Goal: Complete application form: Complete application form

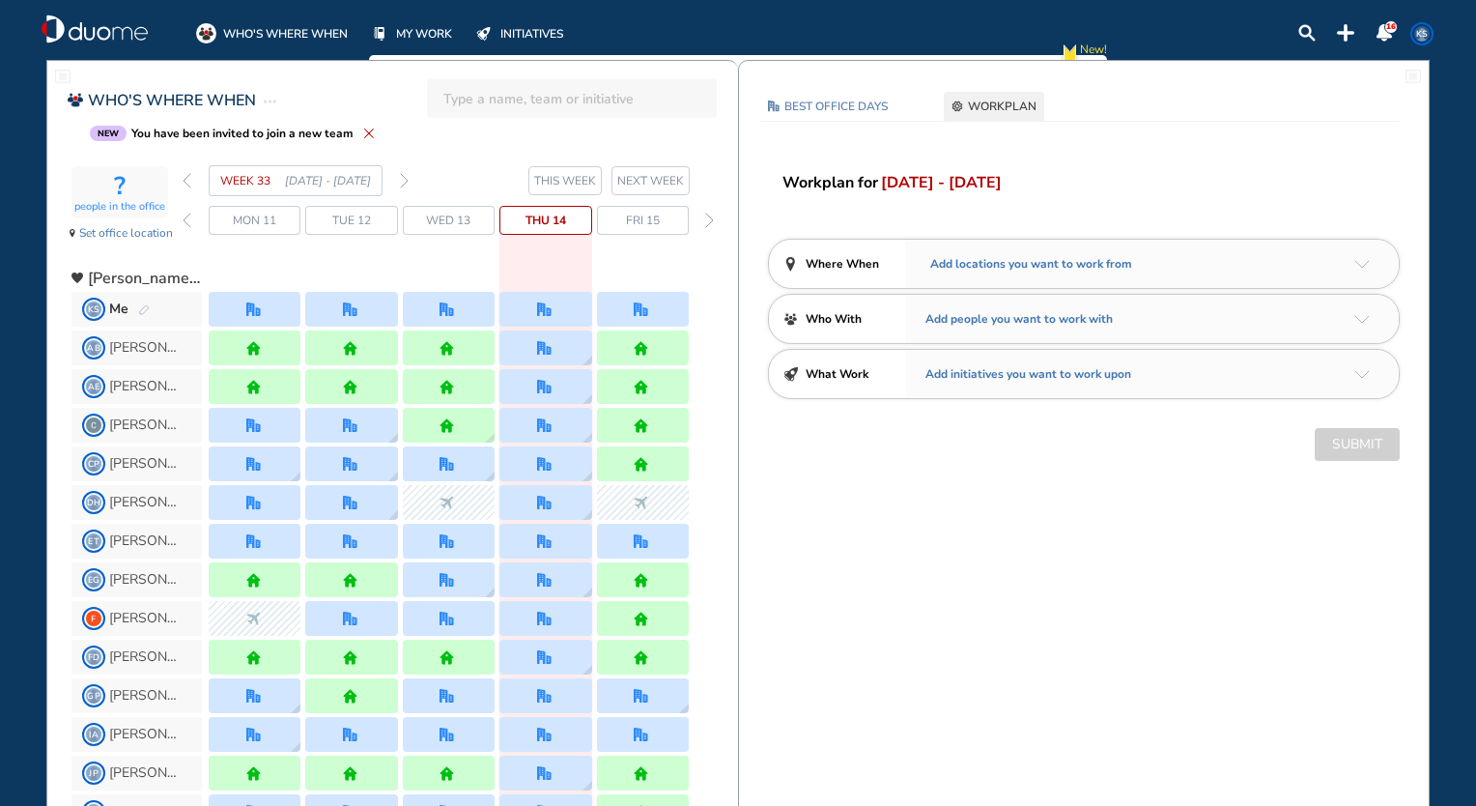
click at [709, 213] on img "forward day" at bounding box center [709, 220] width 9 height 15
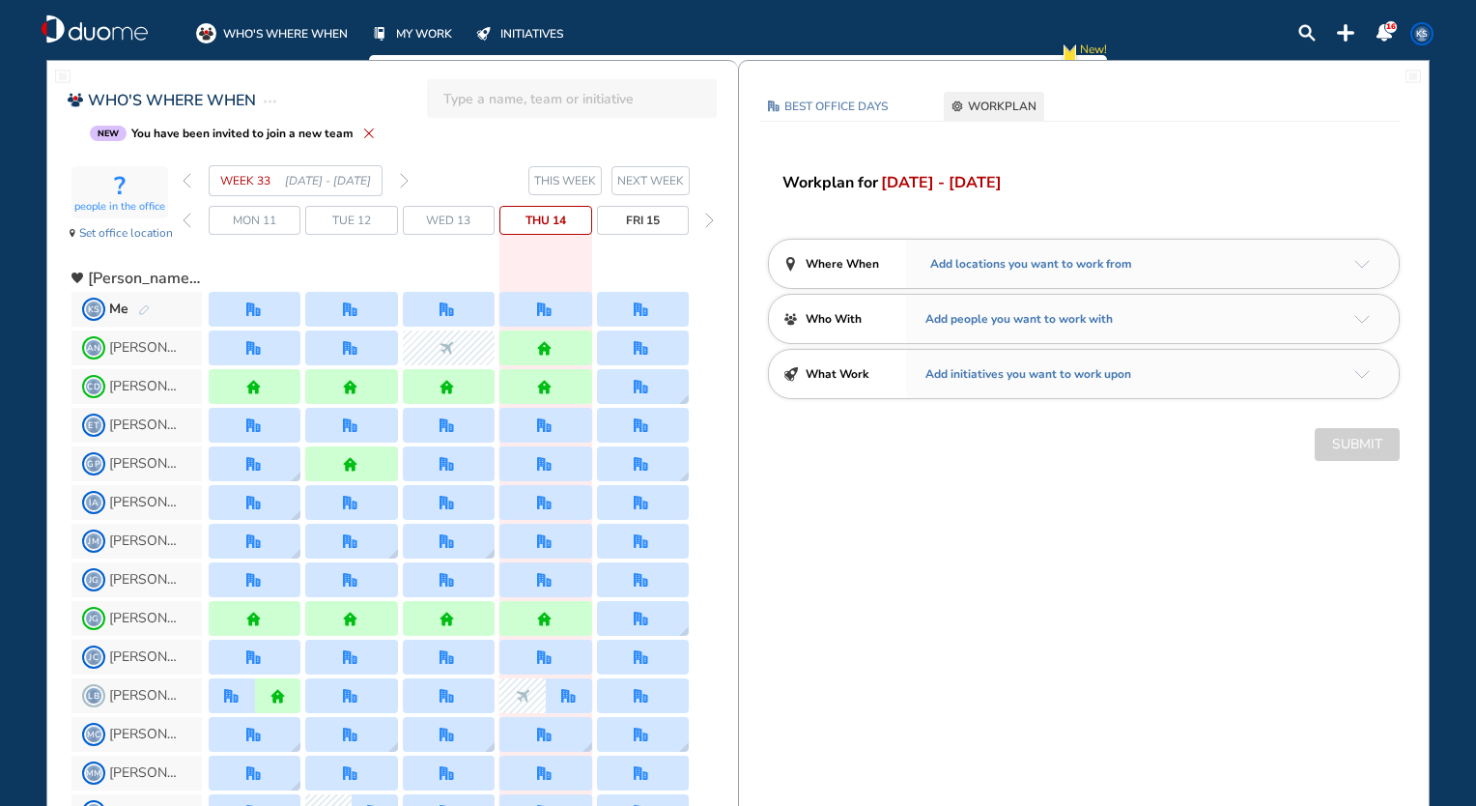
click at [708, 214] on img "forward day" at bounding box center [709, 220] width 9 height 15
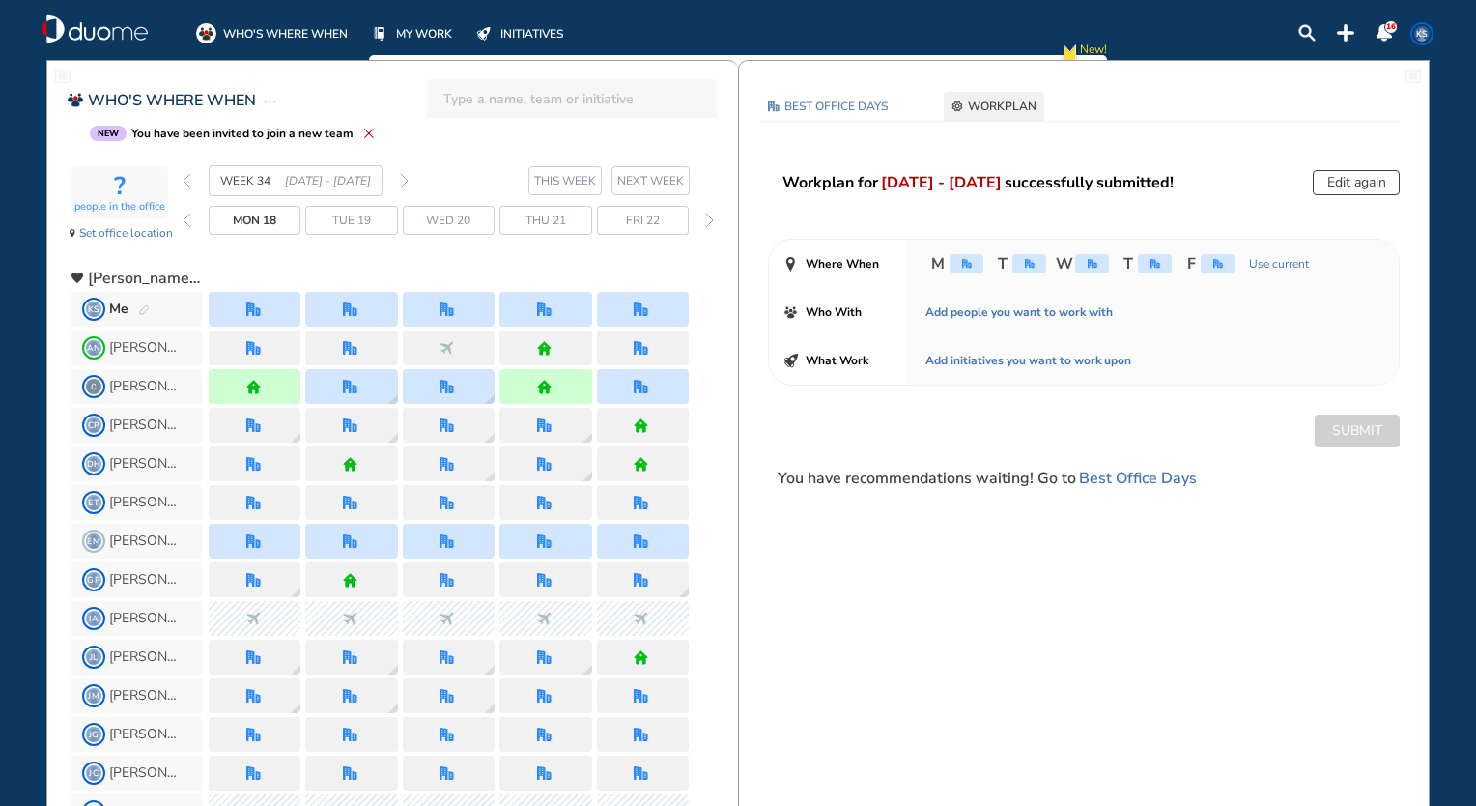
click at [707, 214] on img "forward day" at bounding box center [709, 220] width 9 height 15
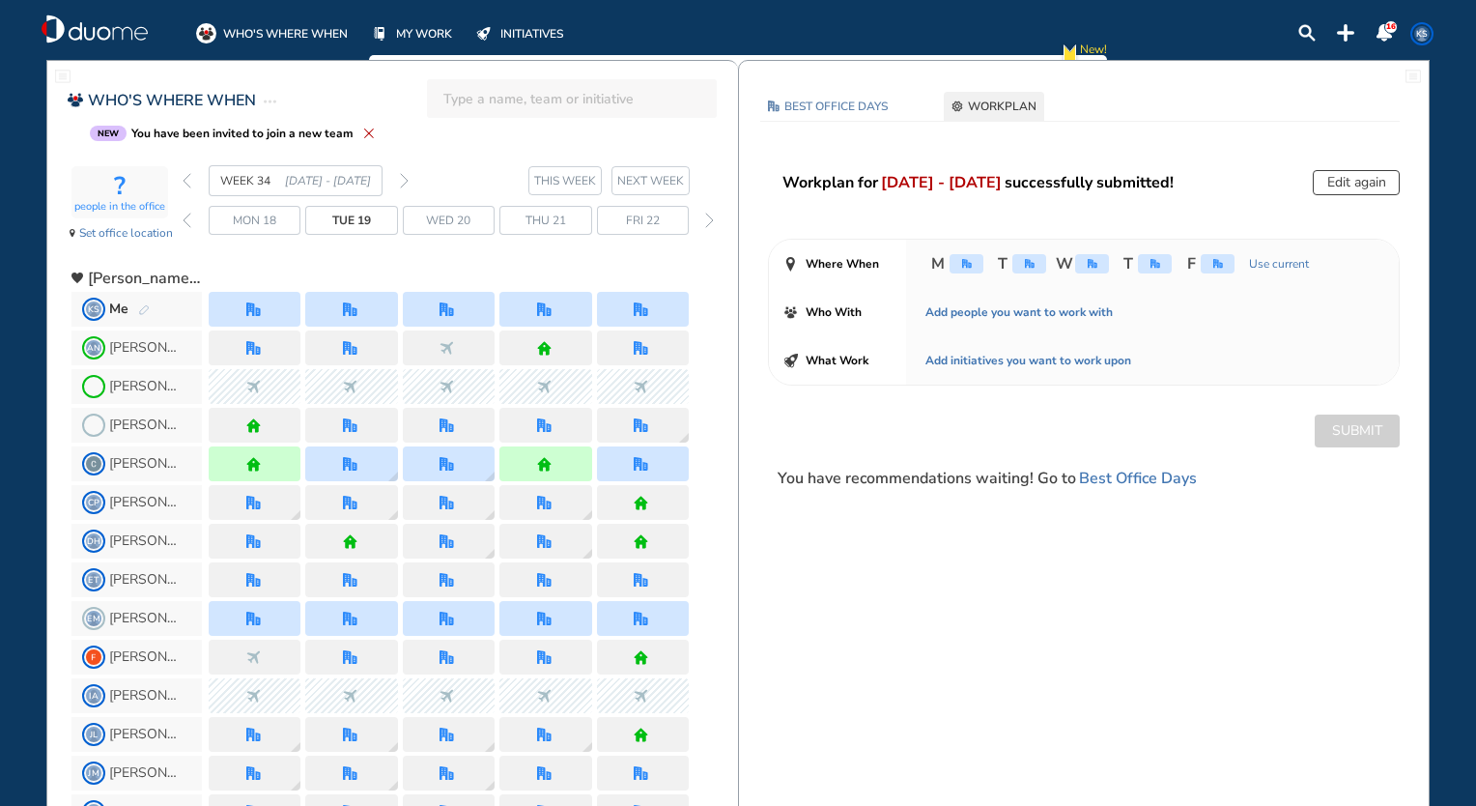
click at [707, 214] on img "forward day" at bounding box center [709, 220] width 9 height 15
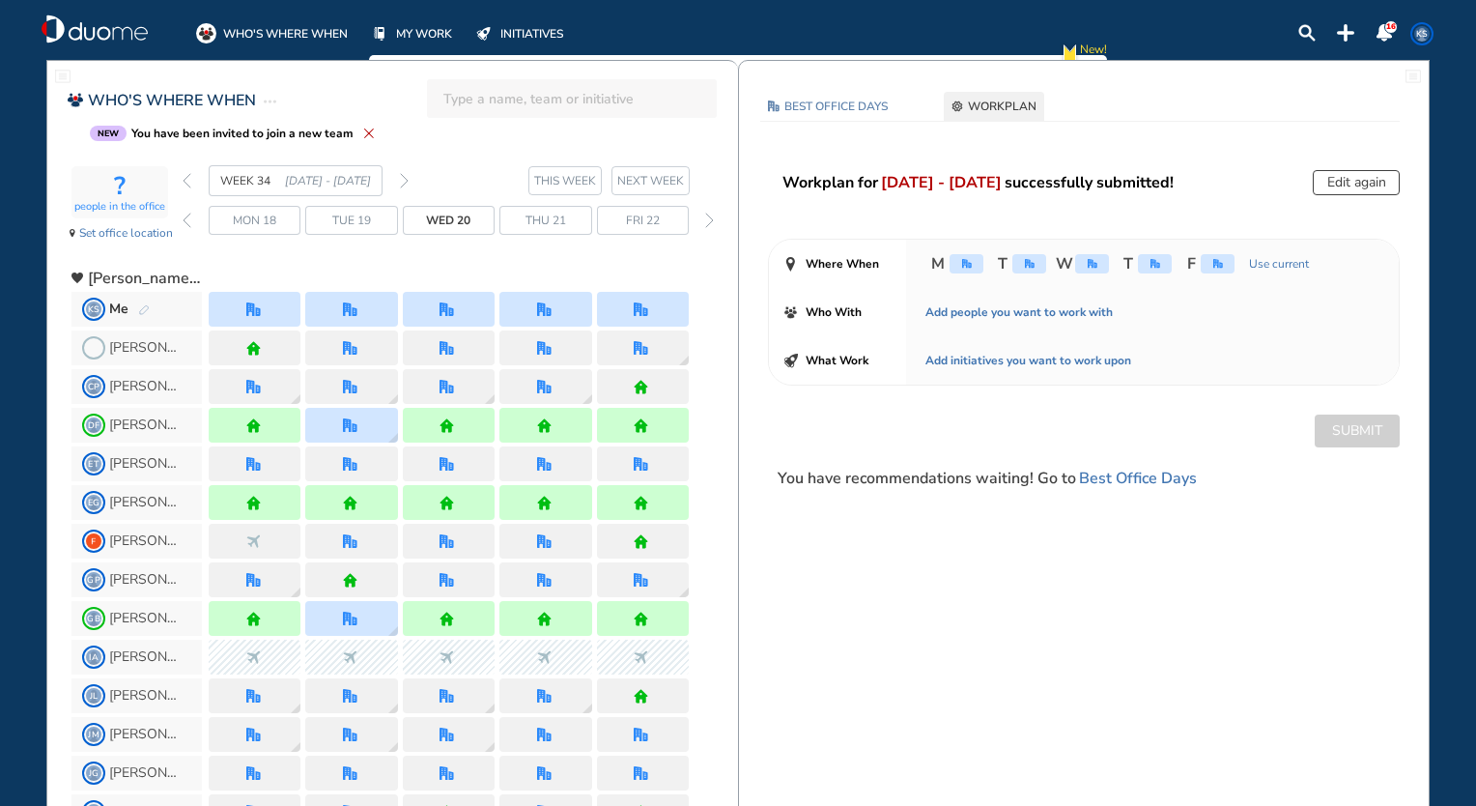
click at [707, 214] on img "forward day" at bounding box center [709, 220] width 9 height 15
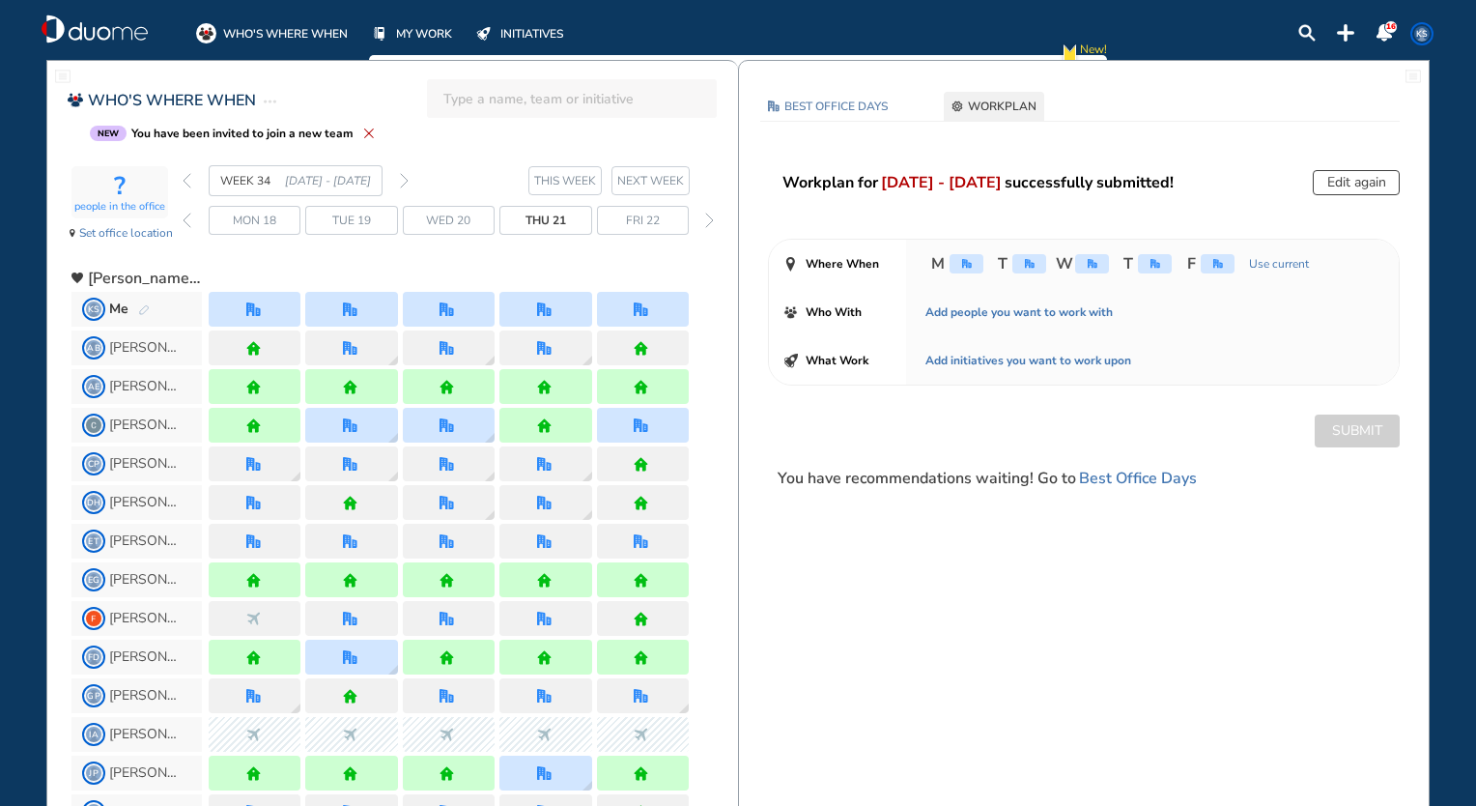
click at [707, 214] on img "forward day" at bounding box center [709, 220] width 9 height 15
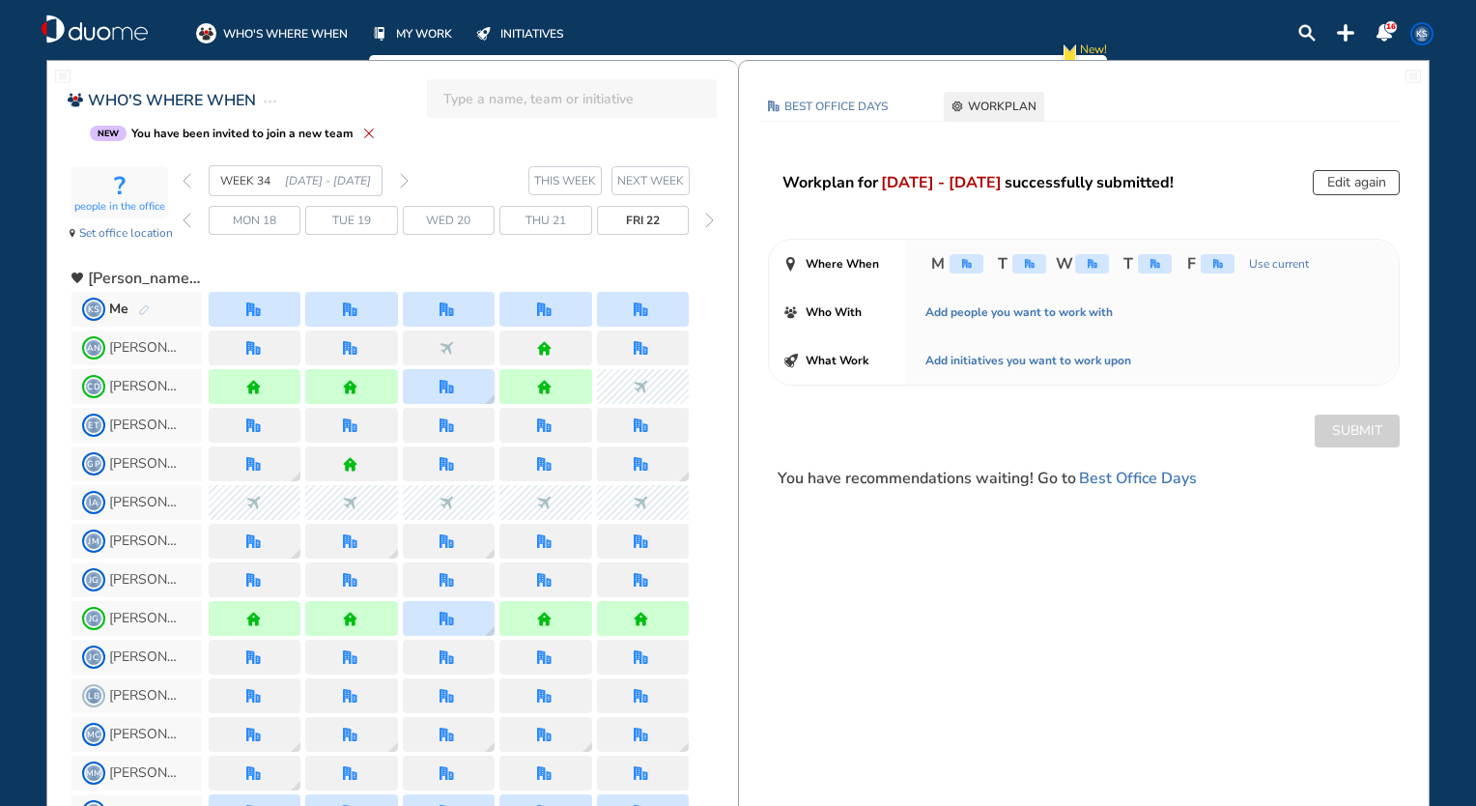
click at [701, 224] on div "forward day" at bounding box center [710, 220] width 18 height 29
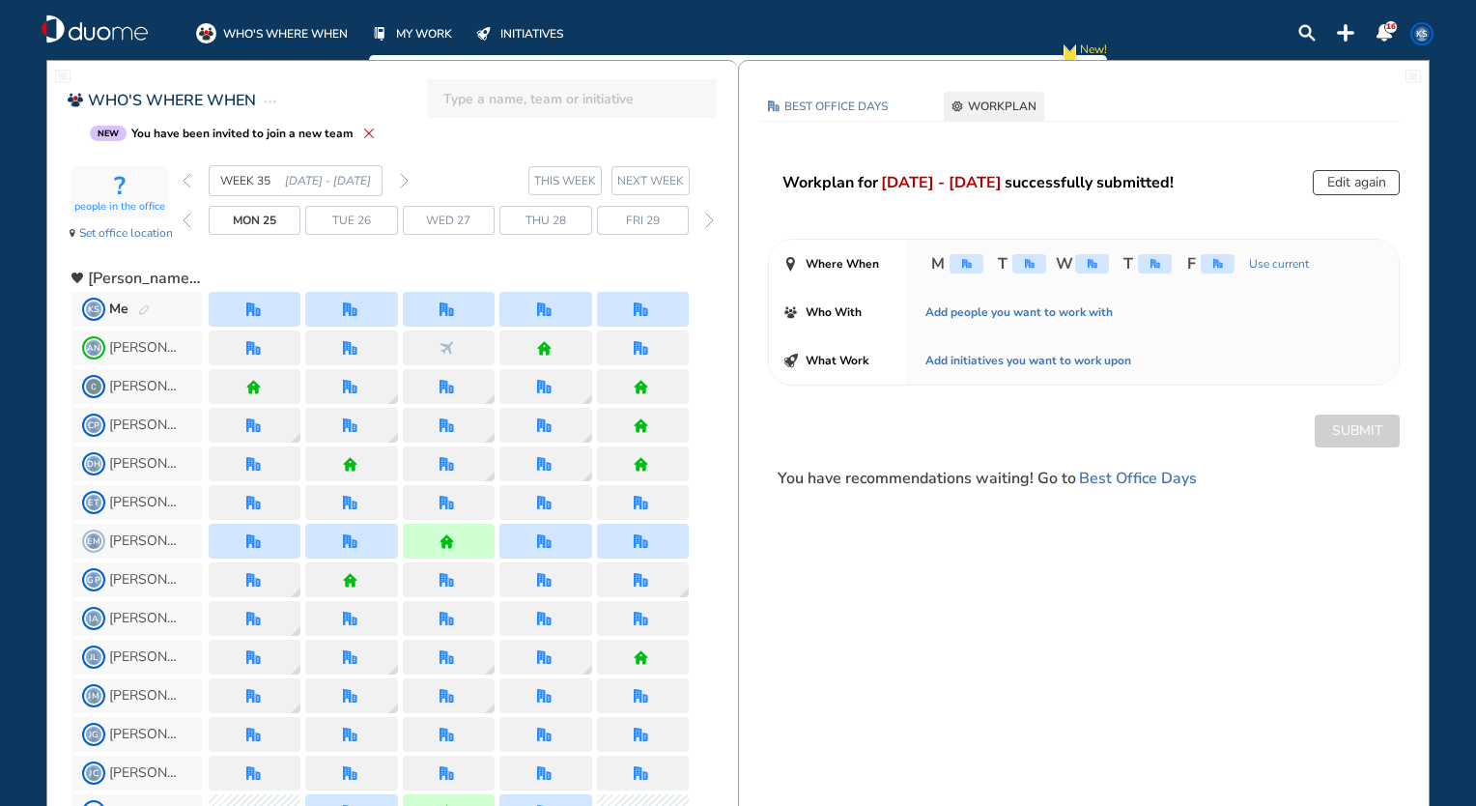
click at [701, 224] on div "forward day" at bounding box center [710, 220] width 18 height 29
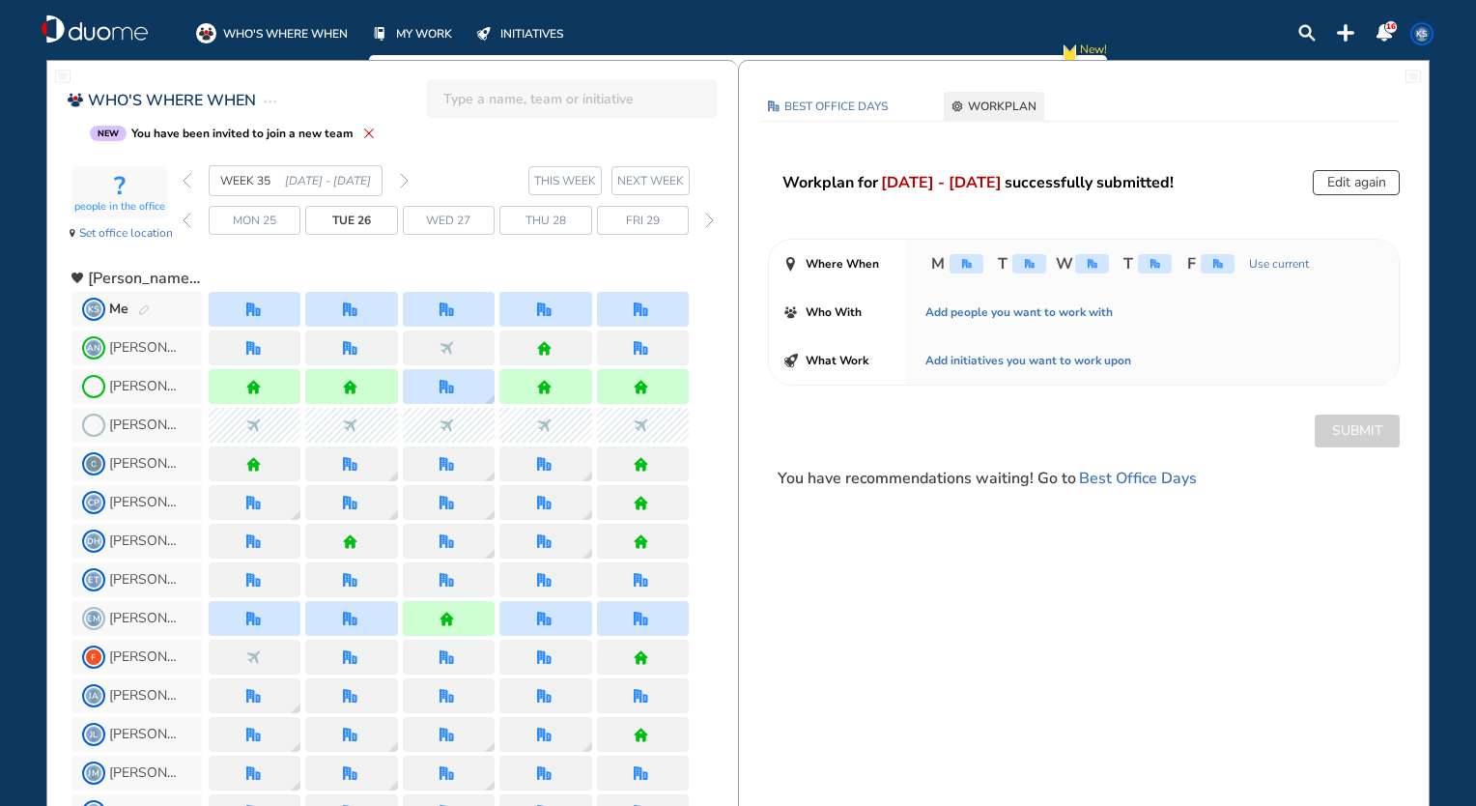
click at [653, 185] on span "NEXT WEEK" at bounding box center [650, 180] width 67 height 19
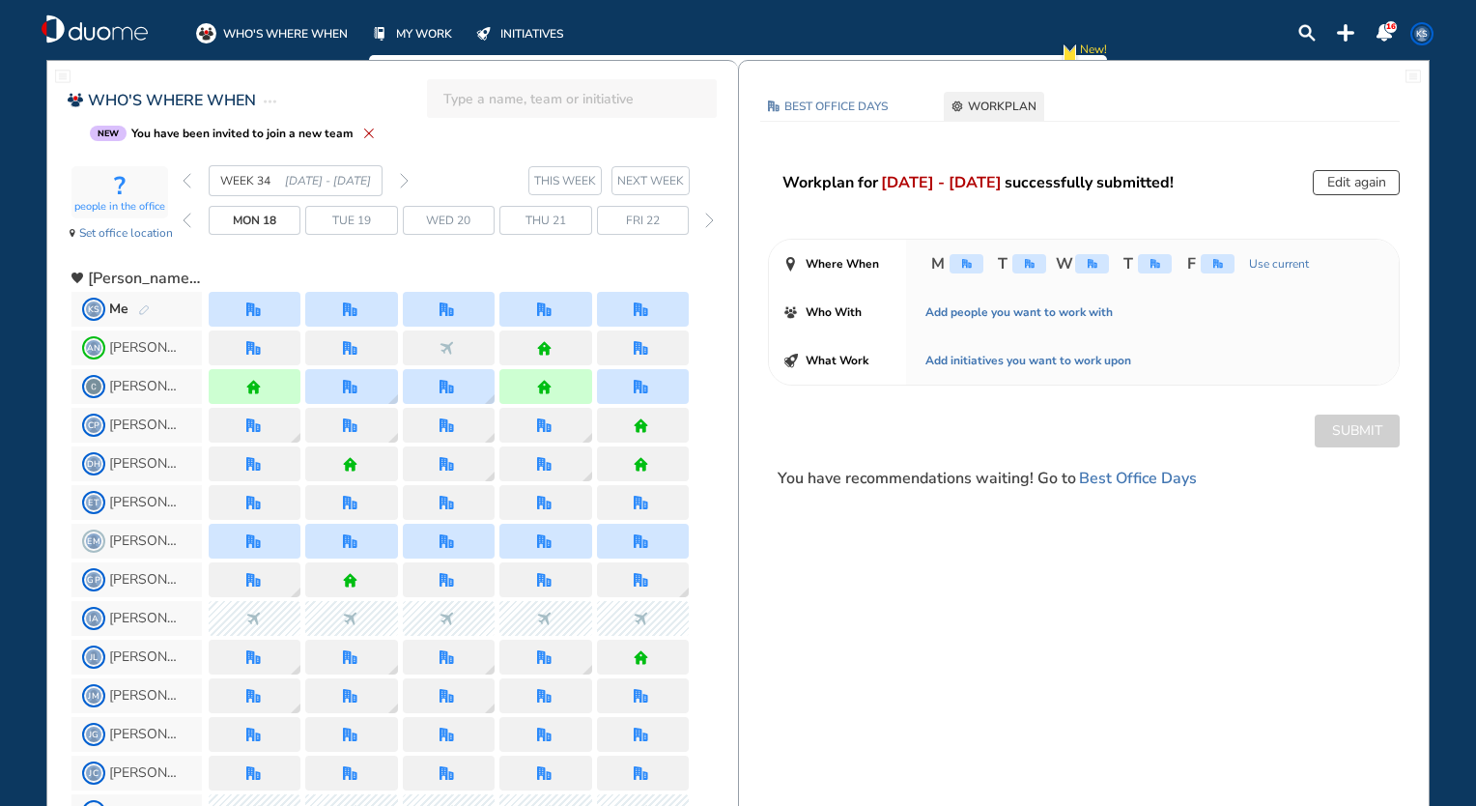
click at [653, 180] on span "NEXT WEEK" at bounding box center [650, 180] width 67 height 19
click at [643, 188] on span "NEXT WEEK" at bounding box center [650, 180] width 67 height 19
click at [699, 231] on div "Mon 18 Tue 19 Wed 20 Thu 21 Fri 22" at bounding box center [451, 220] width 536 height 29
click at [703, 223] on div "forward day" at bounding box center [710, 220] width 18 height 29
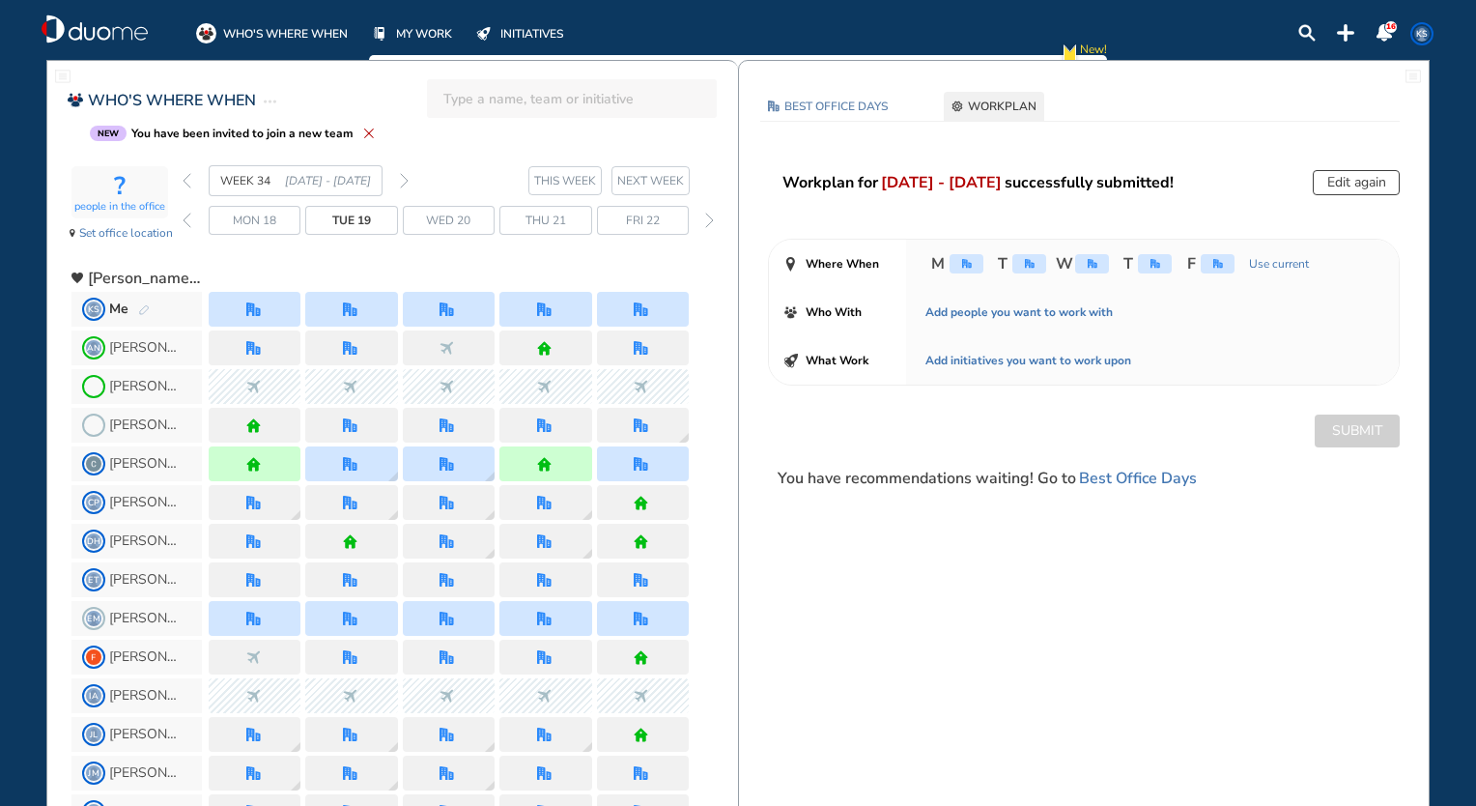
click at [703, 223] on div "forward day" at bounding box center [710, 220] width 18 height 29
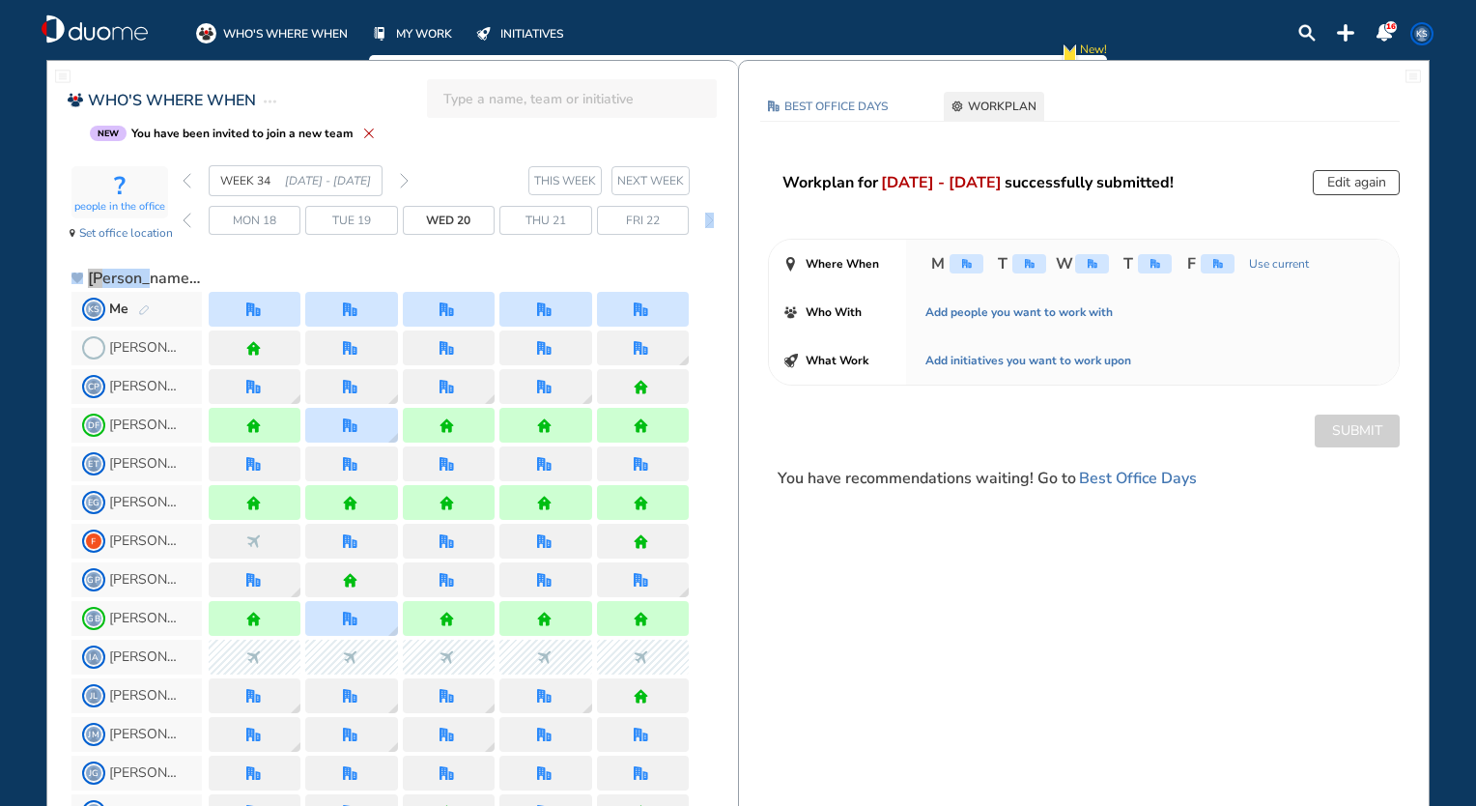
click at [703, 223] on div "forward day" at bounding box center [710, 220] width 18 height 29
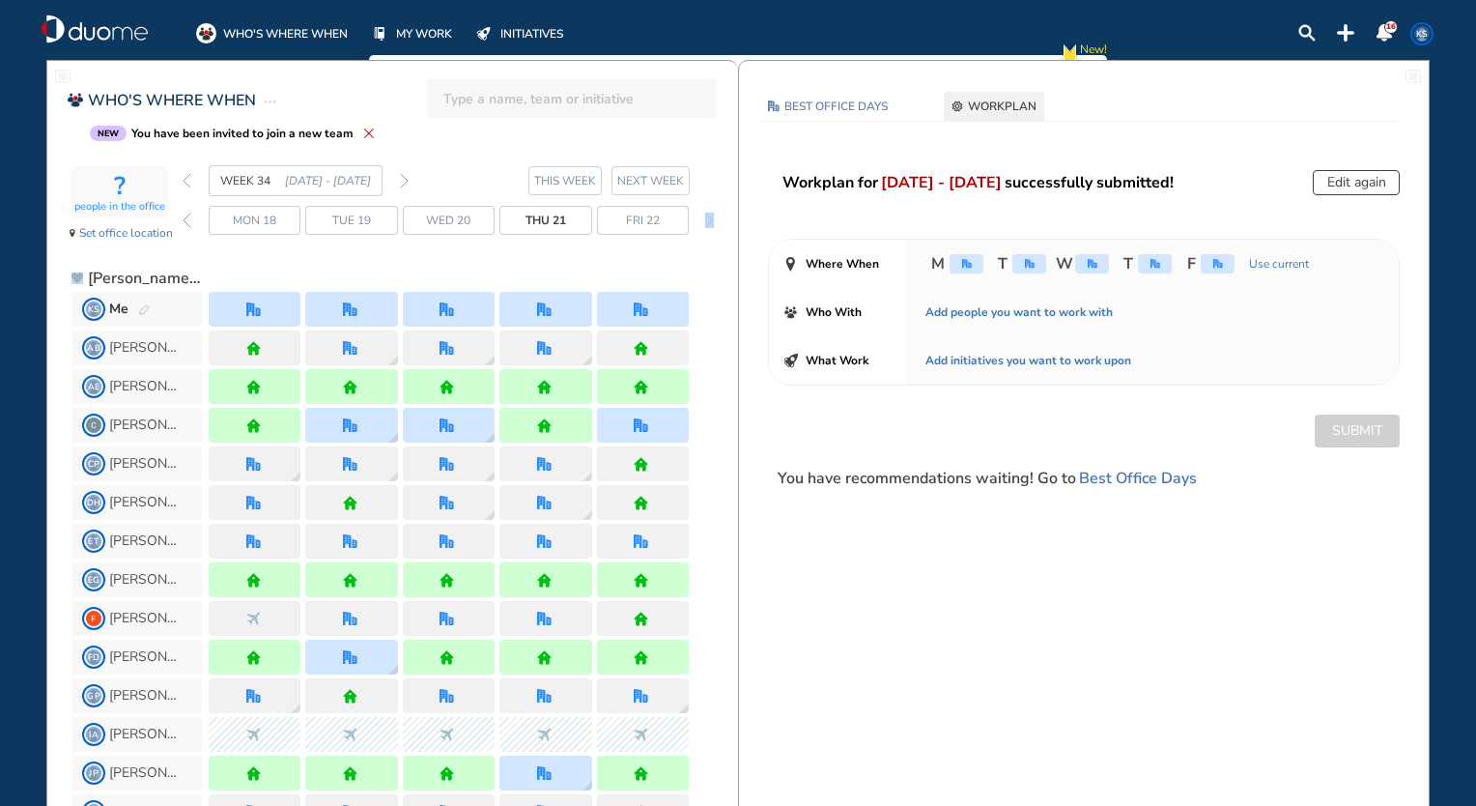
click at [703, 223] on div "forward day" at bounding box center [710, 220] width 18 height 29
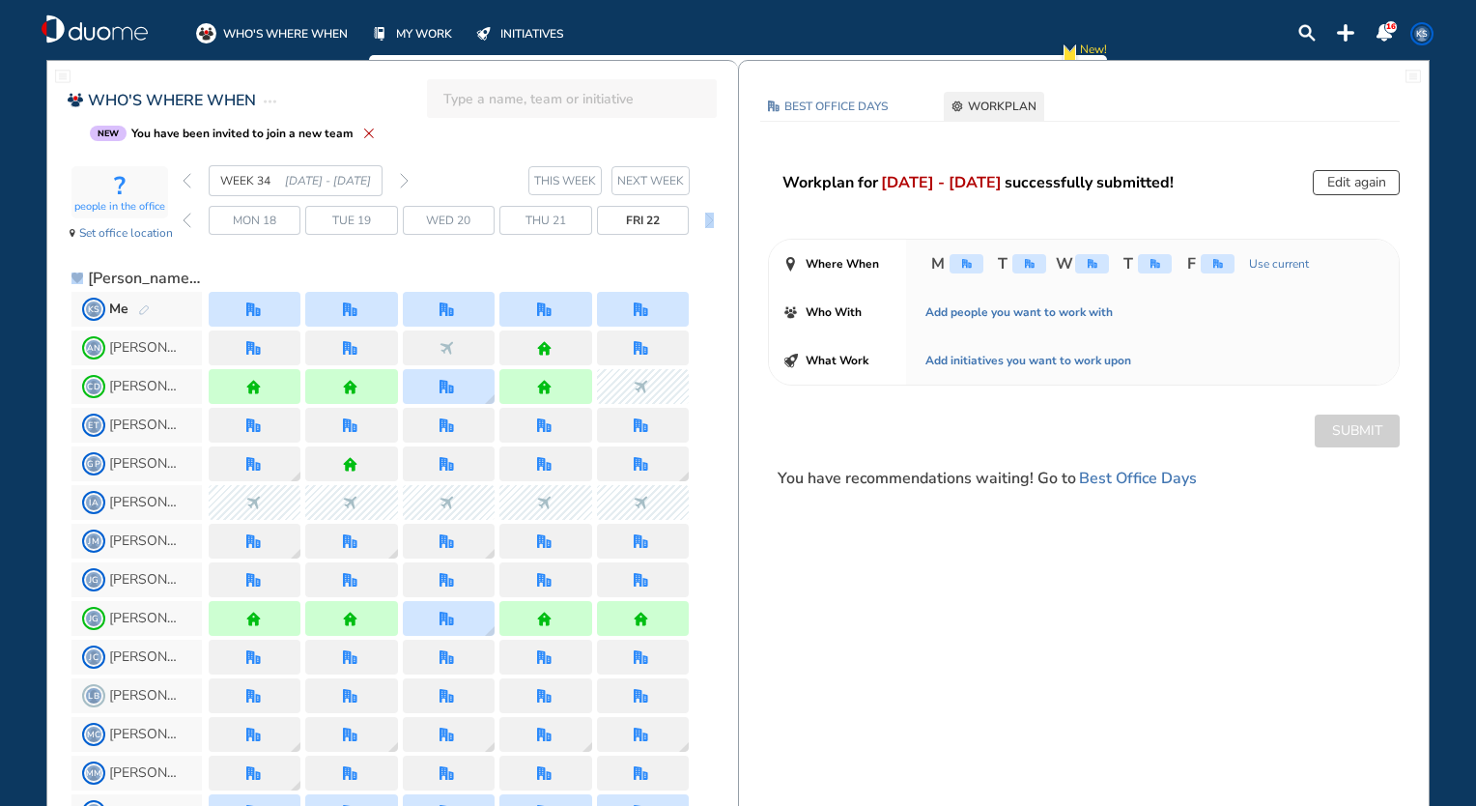
drag, startPoint x: 703, startPoint y: 223, endPoint x: 723, endPoint y: 250, distance: 33.2
click at [723, 250] on div "WEEK 34 [DATE] - [DATE] THIS WEEK [DATE] 18 Tue 19 Wed 20 Thu 21 Fri 22" at bounding box center [461, 209] width 556 height 88
click at [712, 238] on div "WEEK 34 [DATE] - [DATE] THIS WEEK [DATE] 18 Tue 19 Wed 20 Thu 21 Fri 22" at bounding box center [461, 209] width 556 height 88
click at [712, 218] on img "forward day" at bounding box center [709, 220] width 9 height 15
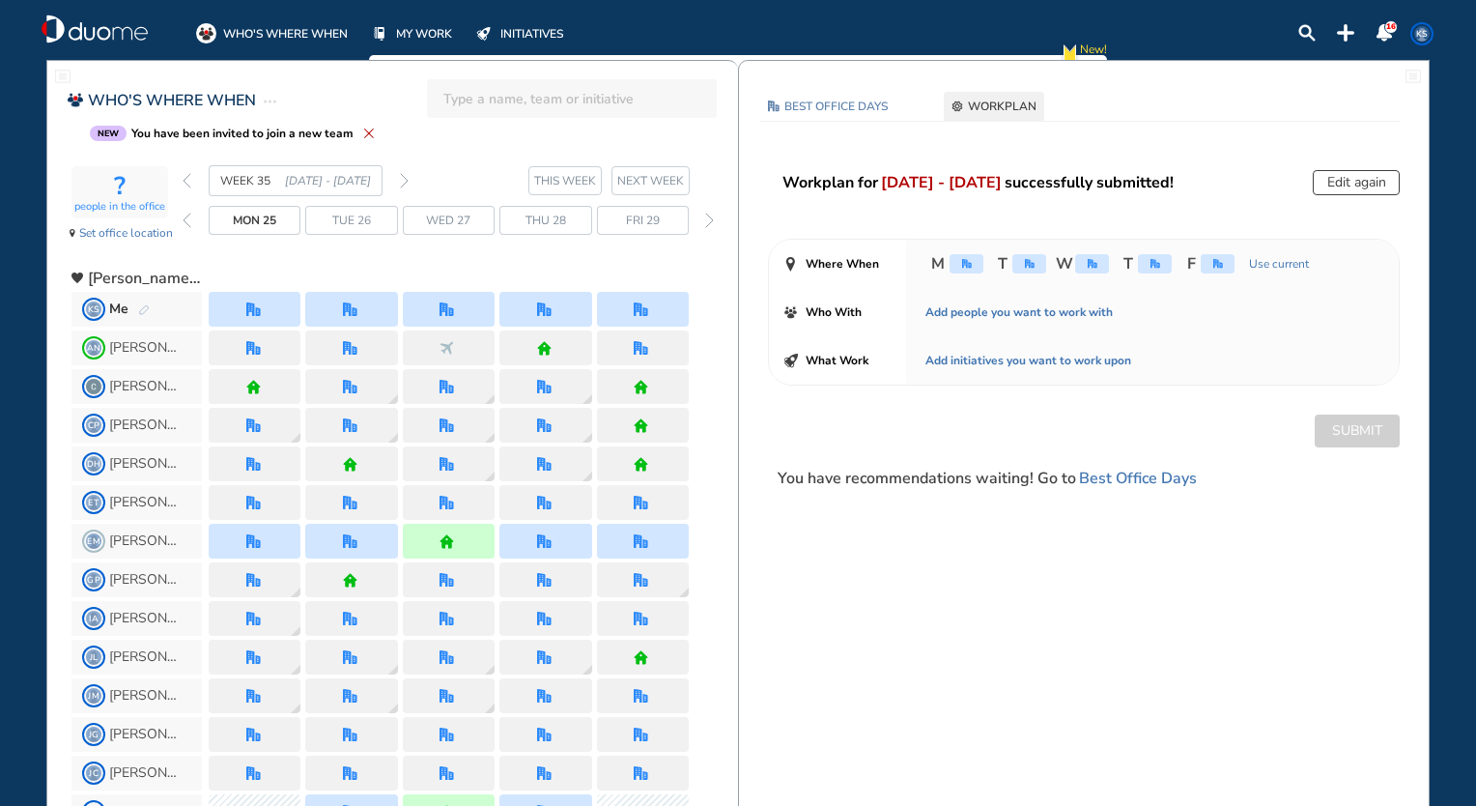
click at [712, 218] on img "forward day" at bounding box center [709, 220] width 9 height 15
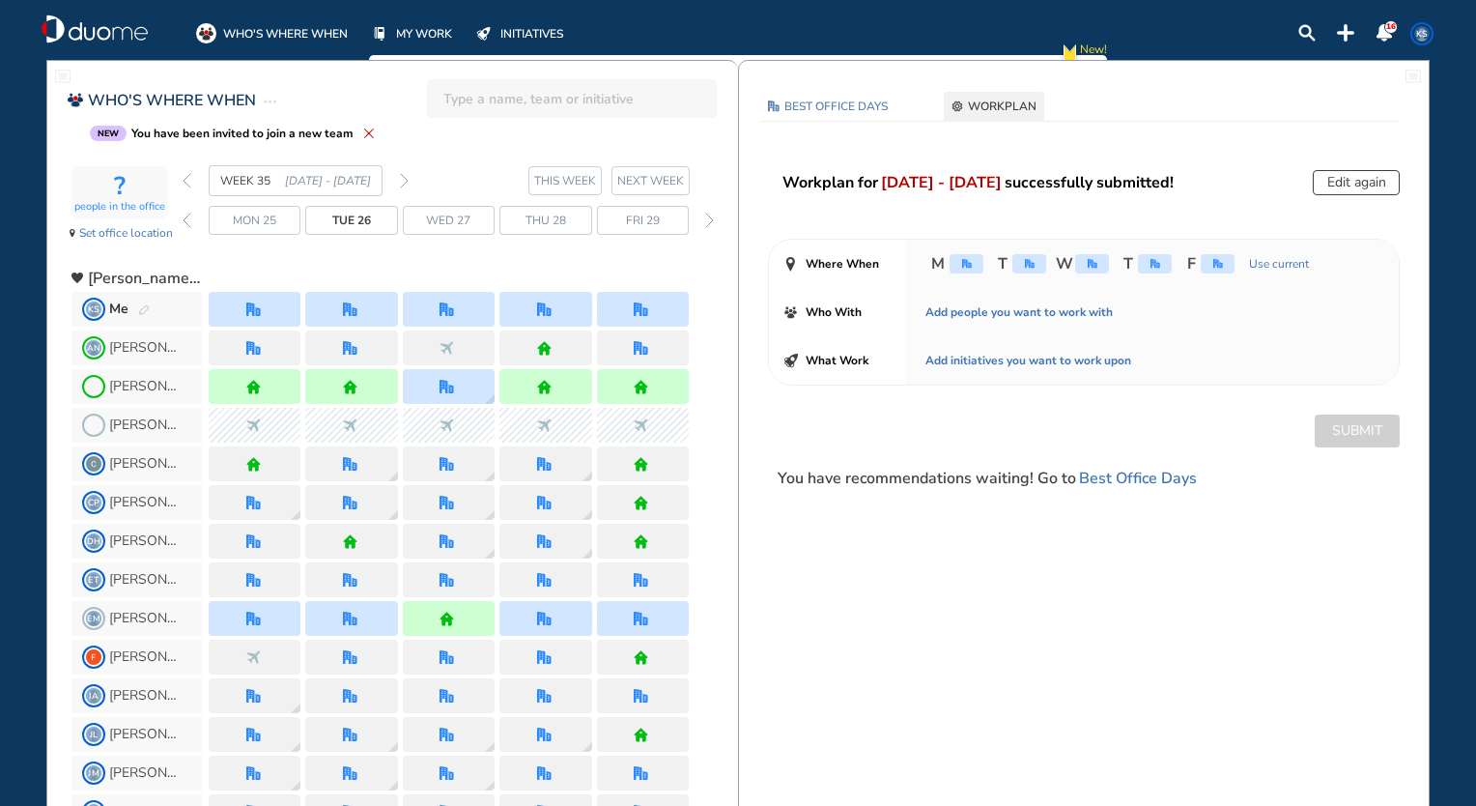
click at [712, 218] on img "forward day" at bounding box center [709, 220] width 9 height 15
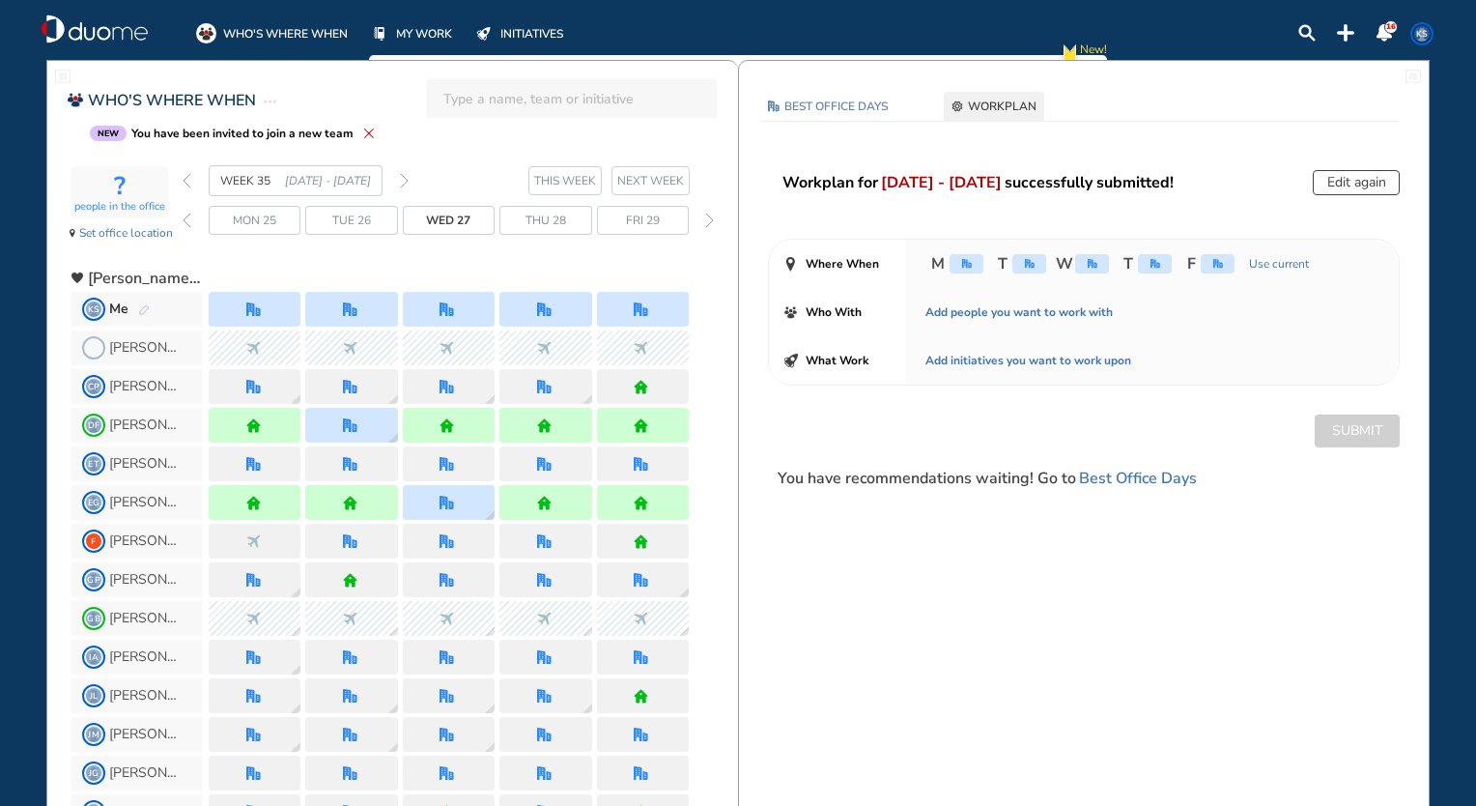
click at [712, 218] on img "forward day" at bounding box center [709, 220] width 9 height 15
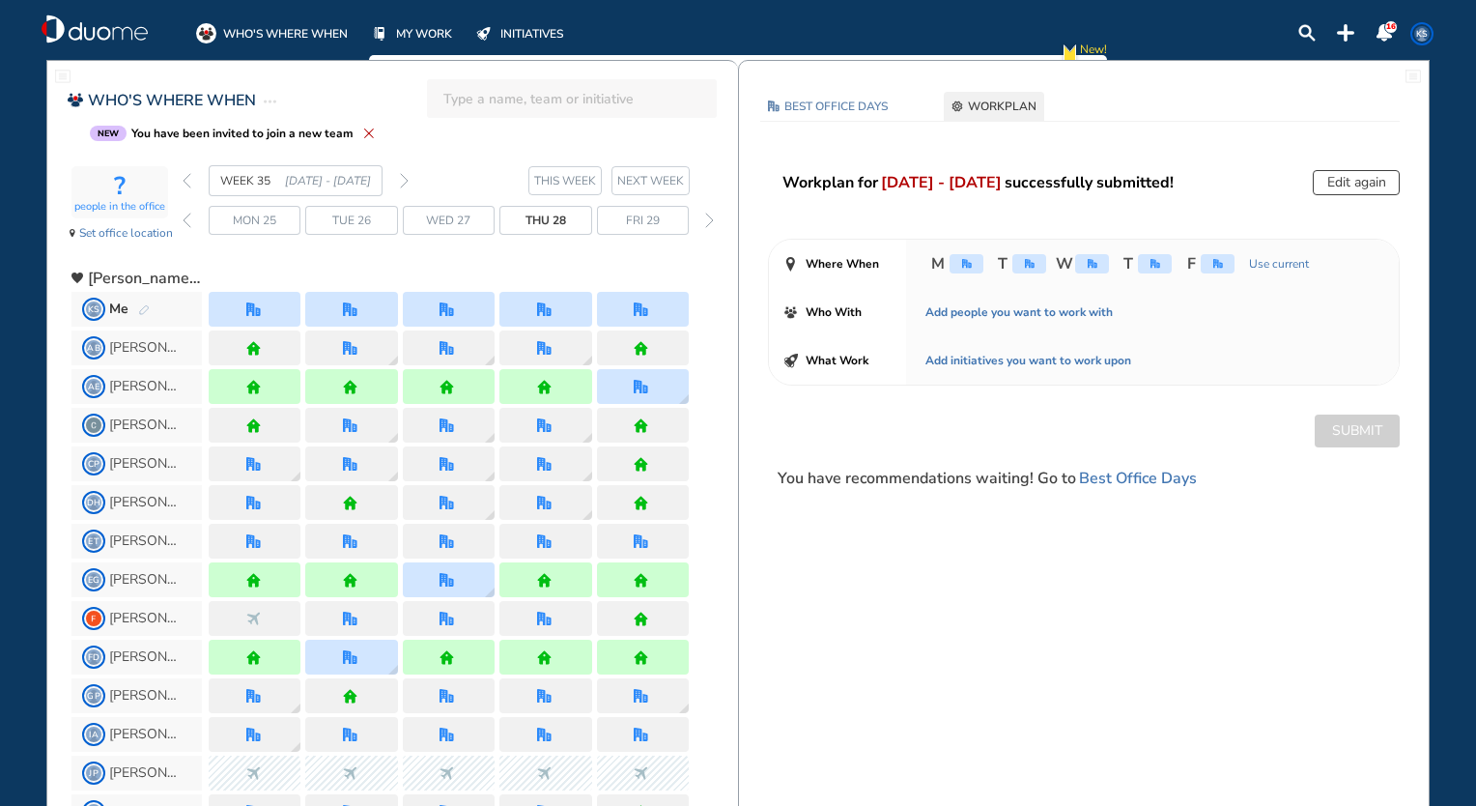
click at [712, 218] on img "forward day" at bounding box center [709, 220] width 9 height 15
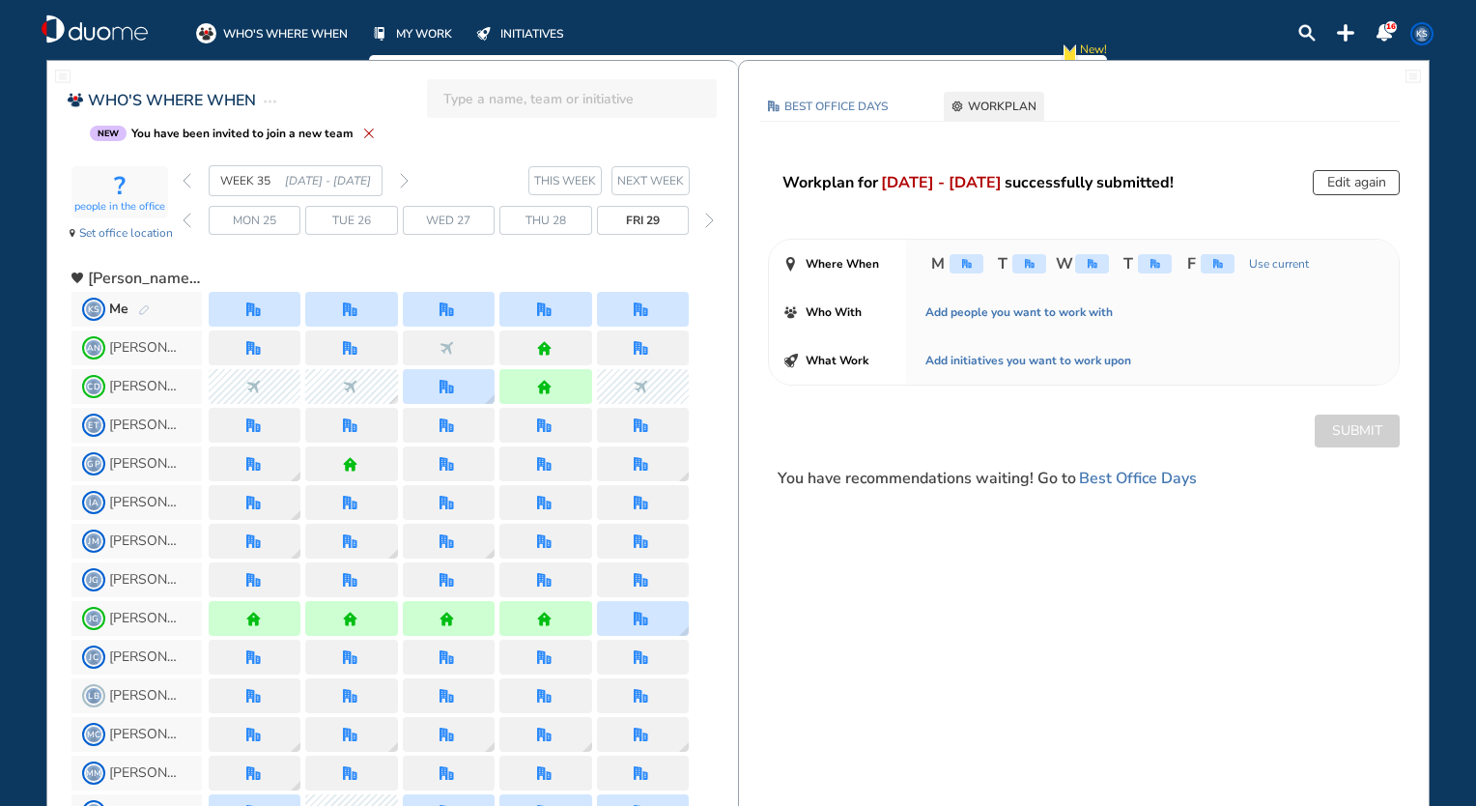
click at [712, 218] on img "forward day" at bounding box center [709, 220] width 9 height 15
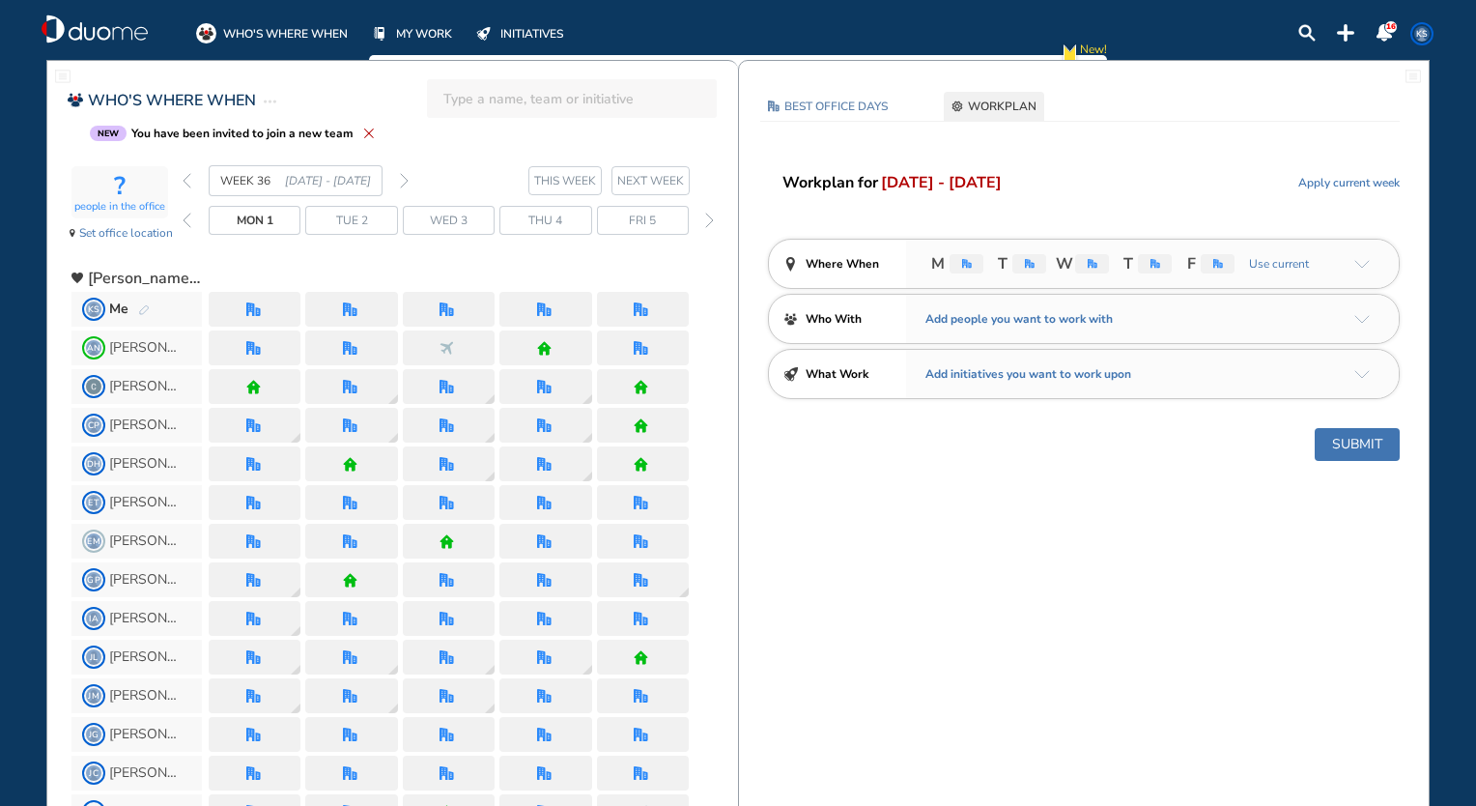
click at [701, 223] on div "forward day" at bounding box center [710, 220] width 18 height 29
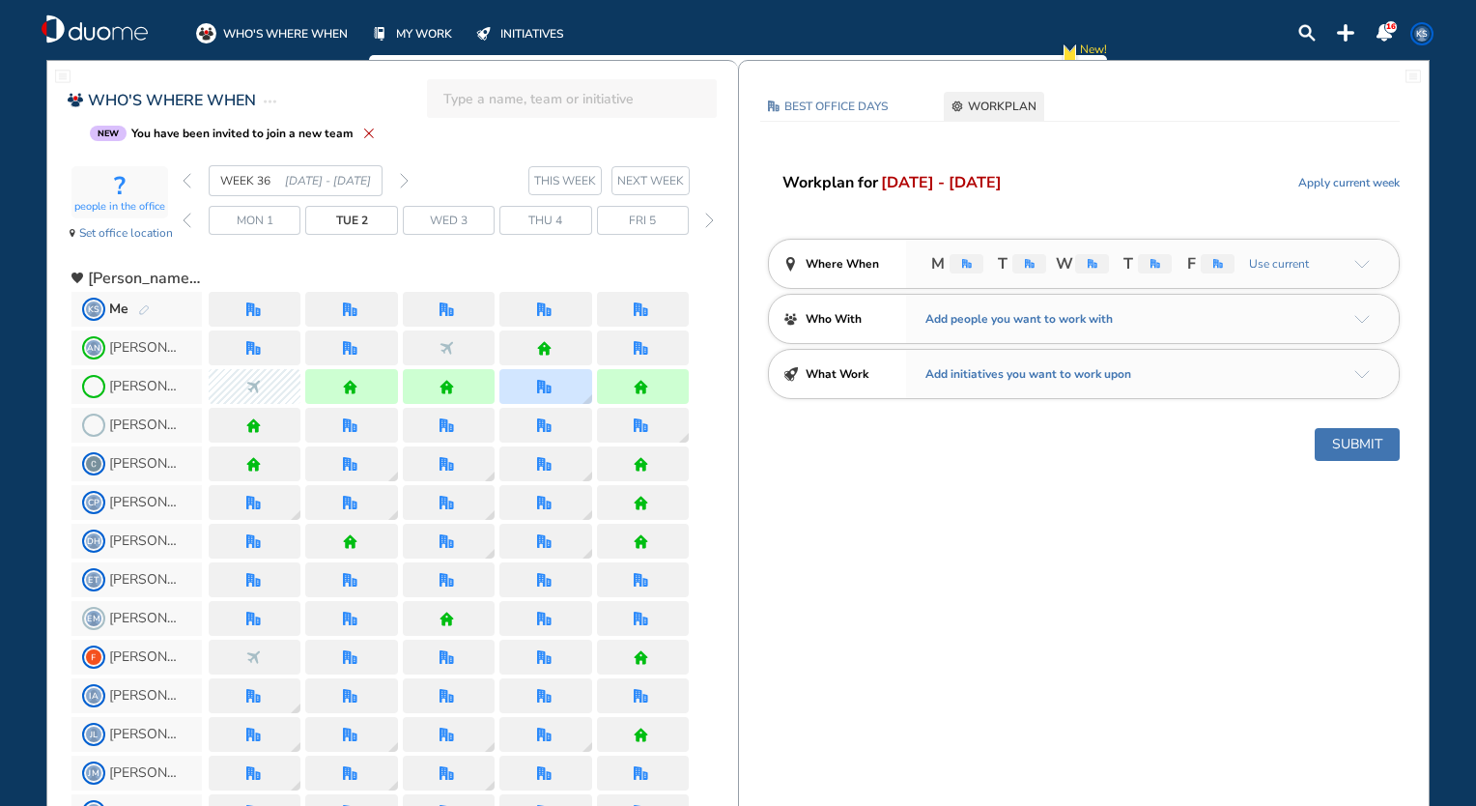
click at [701, 223] on div "forward day" at bounding box center [710, 220] width 18 height 29
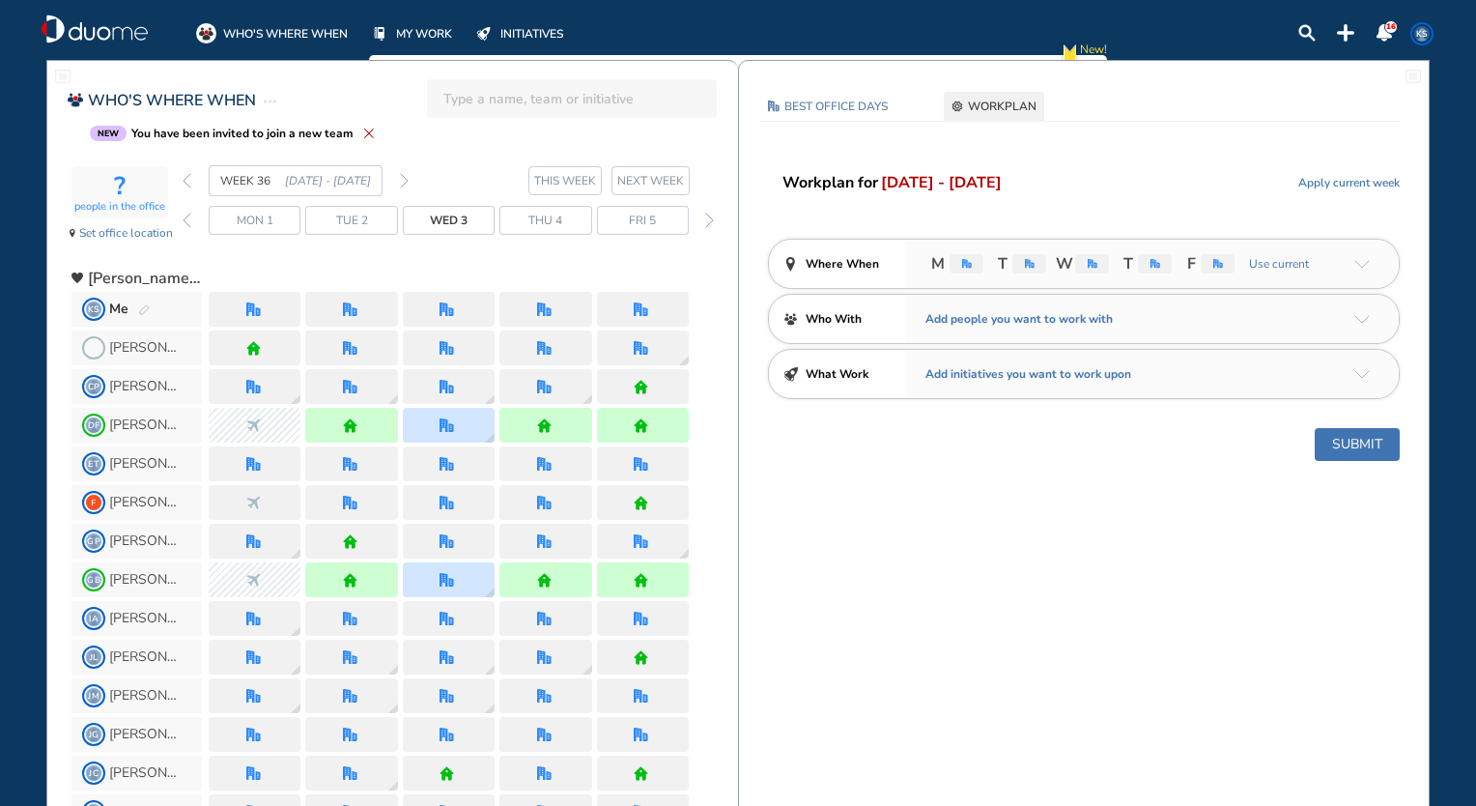
click at [701, 223] on div "forward day" at bounding box center [710, 220] width 18 height 29
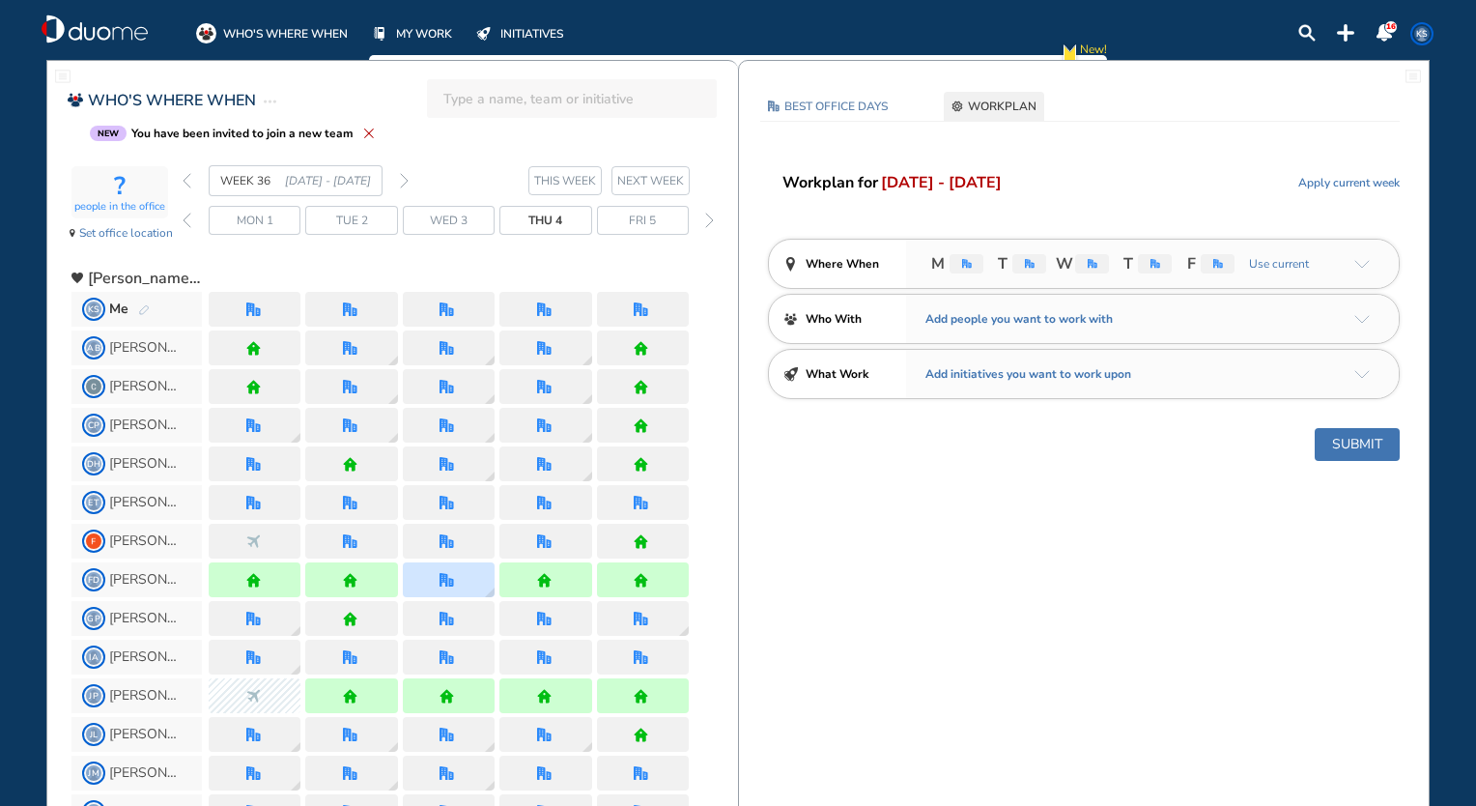
click at [701, 223] on div "forward day" at bounding box center [710, 220] width 18 height 29
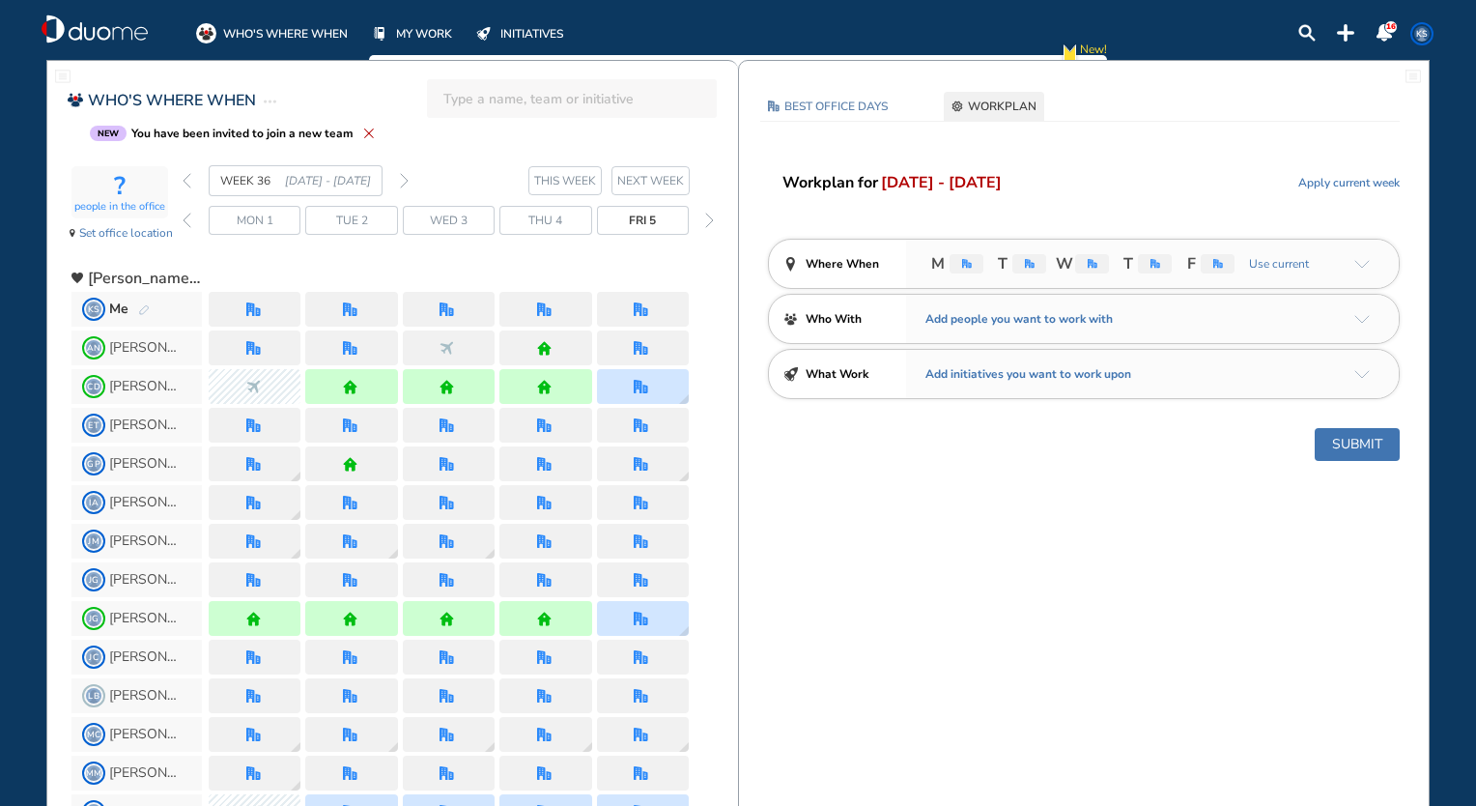
click at [701, 223] on div "forward day" at bounding box center [710, 220] width 18 height 29
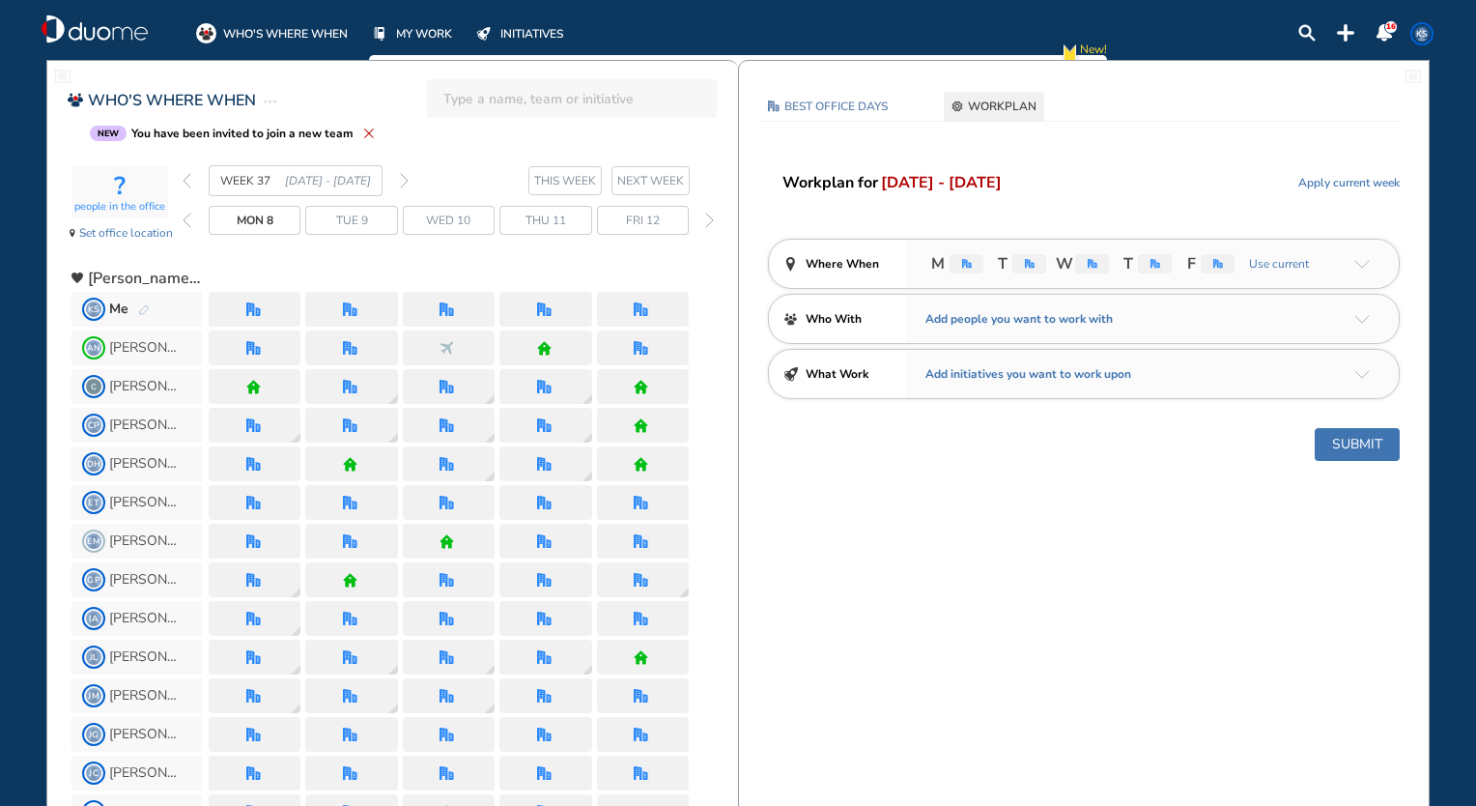
click at [701, 223] on div "forward day" at bounding box center [710, 220] width 18 height 29
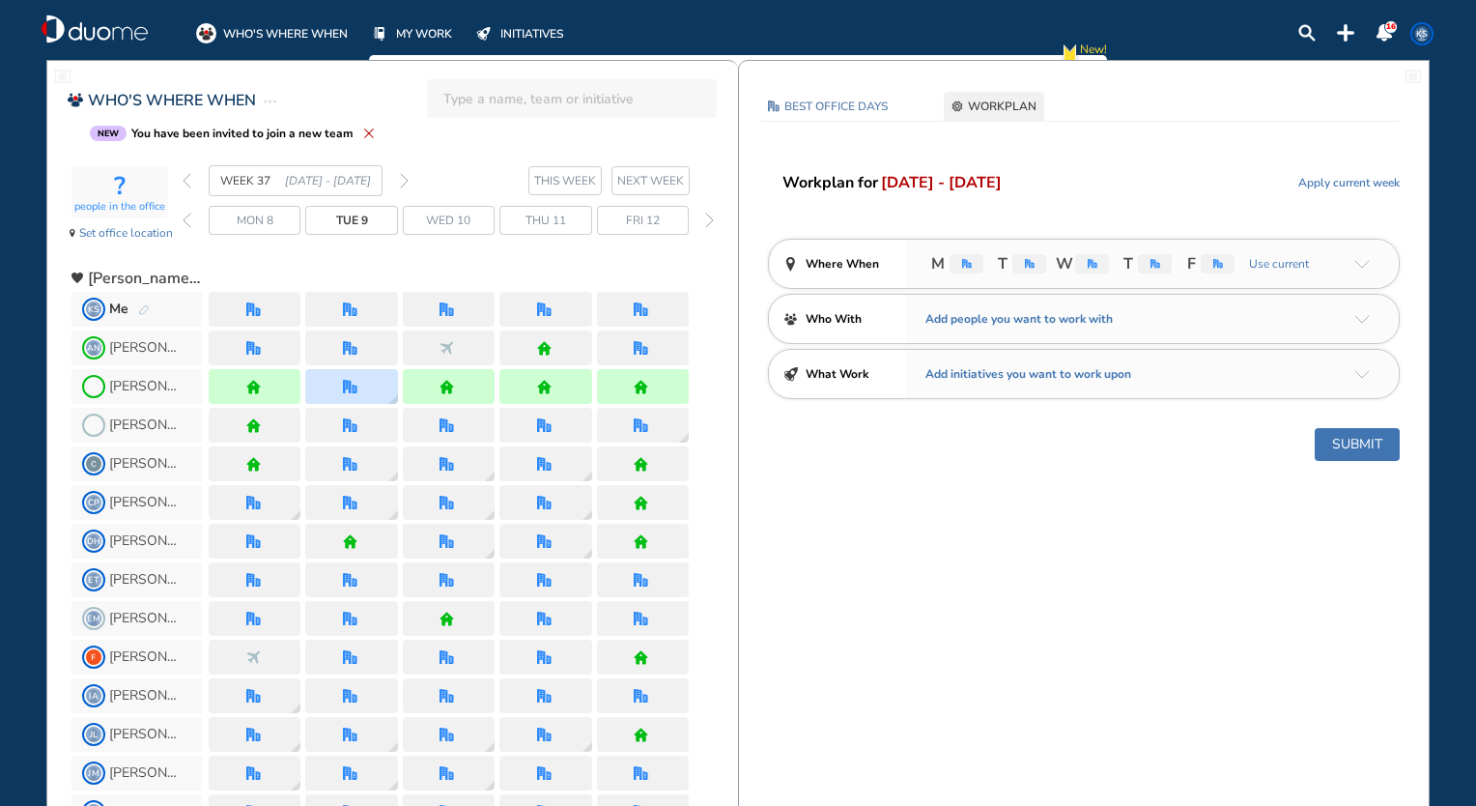
click at [701, 223] on div "forward day" at bounding box center [710, 220] width 18 height 29
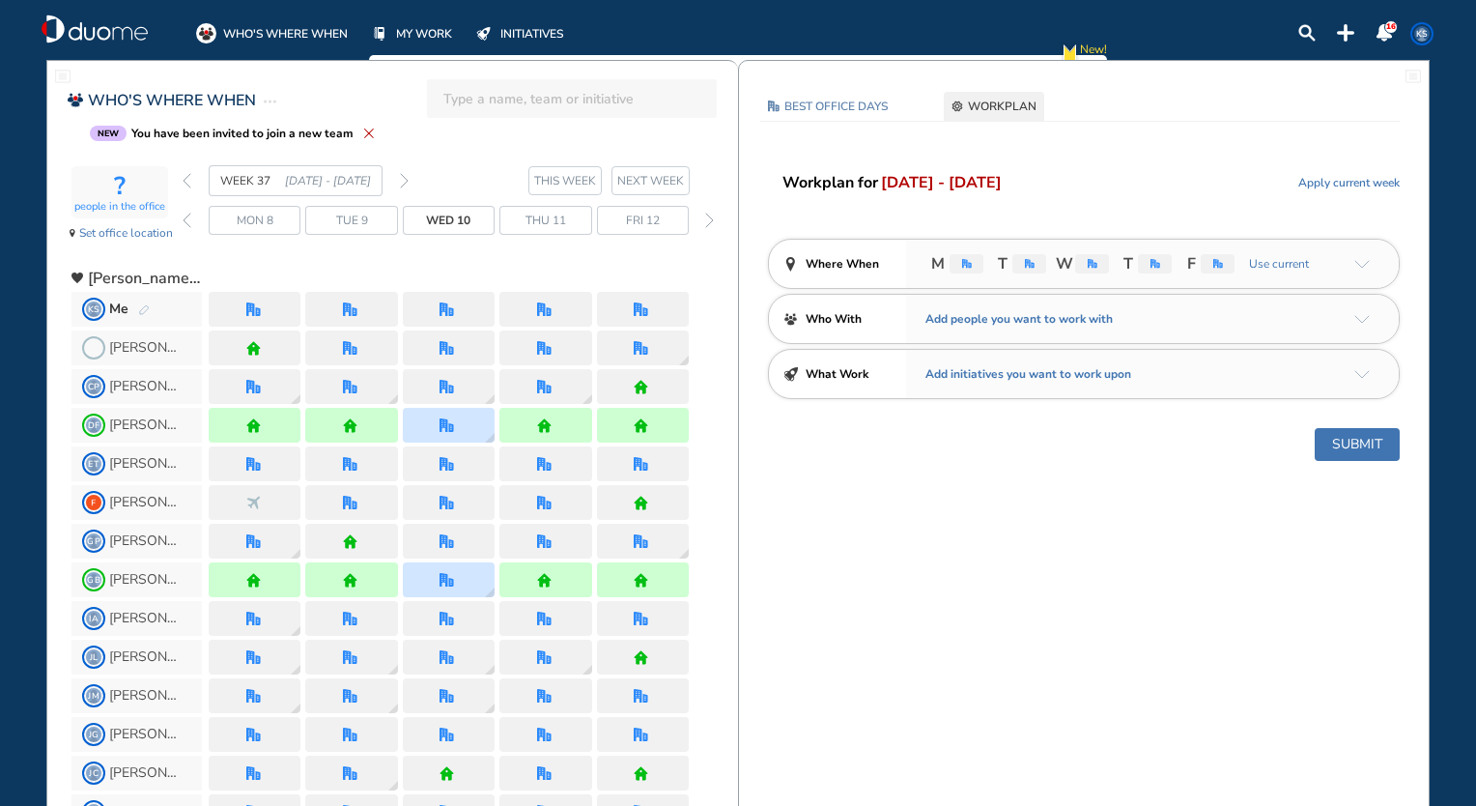
click at [1332, 432] on button "Submit" at bounding box center [1357, 444] width 85 height 33
